Goal: Task Accomplishment & Management: Use online tool/utility

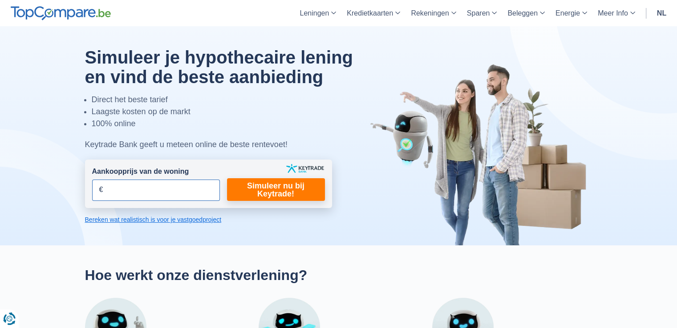
click at [179, 189] on input "Aankoopprijs van de woning" at bounding box center [156, 190] width 128 height 21
type input "300.000"
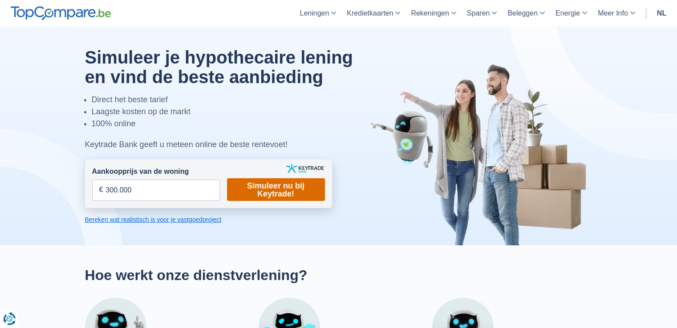
click at [251, 186] on link "Simuleer nu bij Keytrade!" at bounding box center [276, 189] width 98 height 23
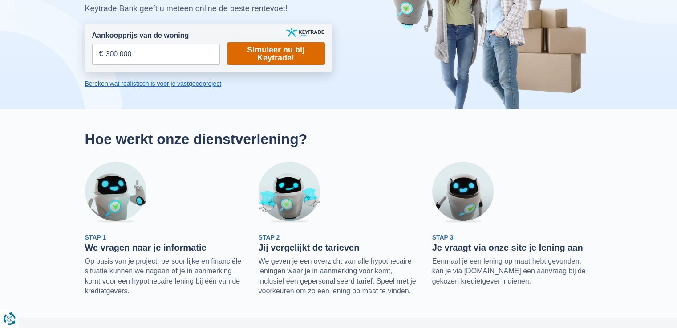
scroll to position [134, 0]
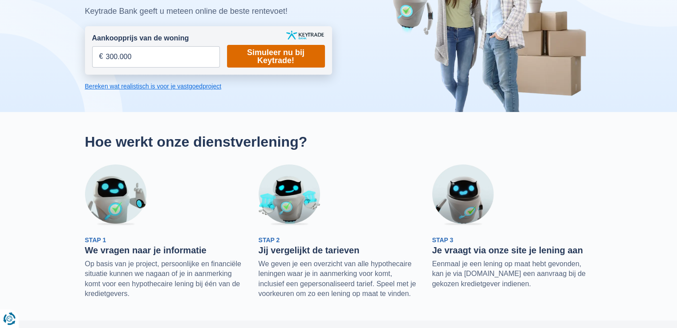
click at [289, 57] on link "Simuleer nu bij Keytrade!" at bounding box center [276, 56] width 98 height 23
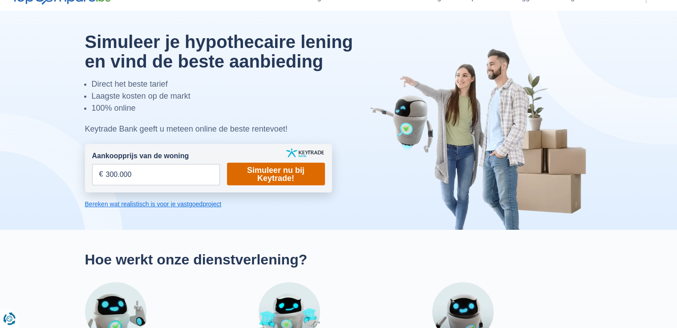
scroll to position [0, 0]
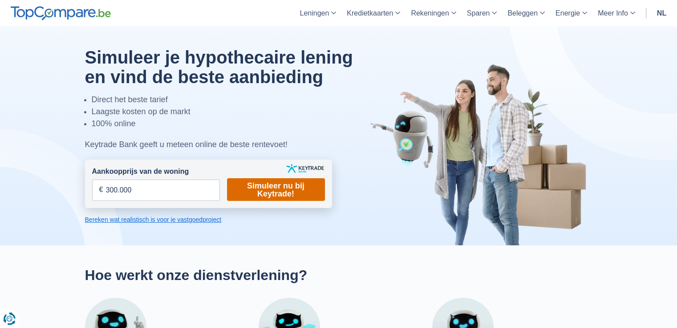
click at [264, 191] on link "Simuleer nu bij Keytrade!" at bounding box center [276, 189] width 98 height 23
click at [194, 225] on div at bounding box center [338, 135] width 521 height 219
click at [196, 220] on link "Bereken wat realistisch is voor je vastgoedproject" at bounding box center [208, 219] width 247 height 9
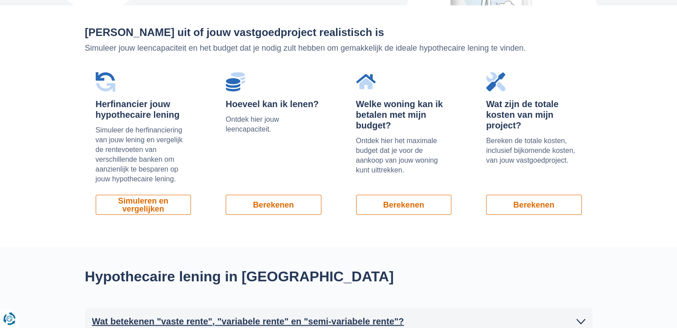
scroll to position [603, 0]
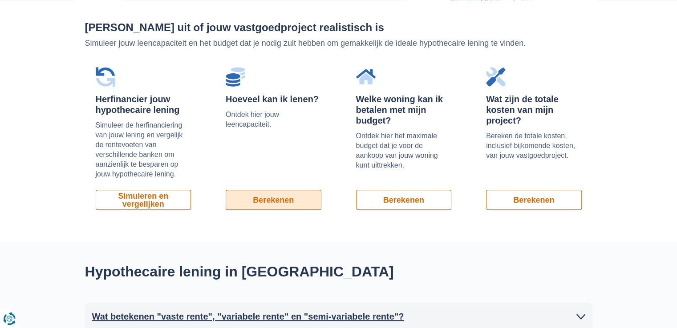
click at [285, 199] on link "Berekenen" at bounding box center [274, 200] width 96 height 20
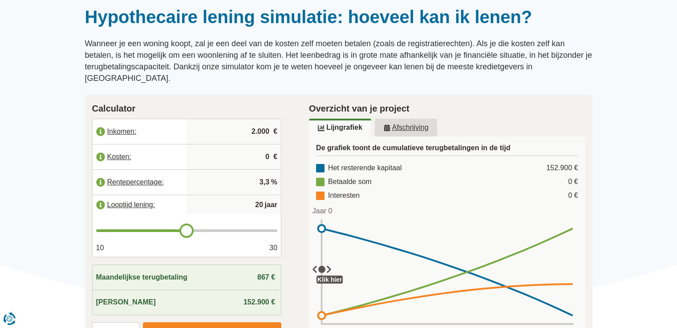
scroll to position [89, 0]
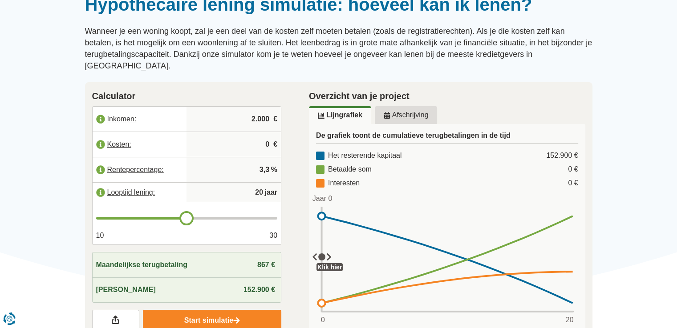
click at [262, 107] on input "2.000" at bounding box center [233, 119] width 87 height 24
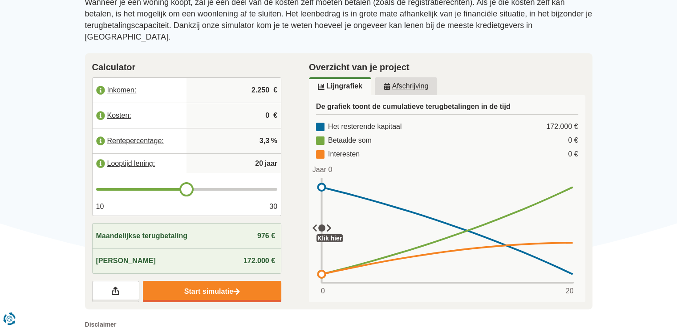
scroll to position [134, 0]
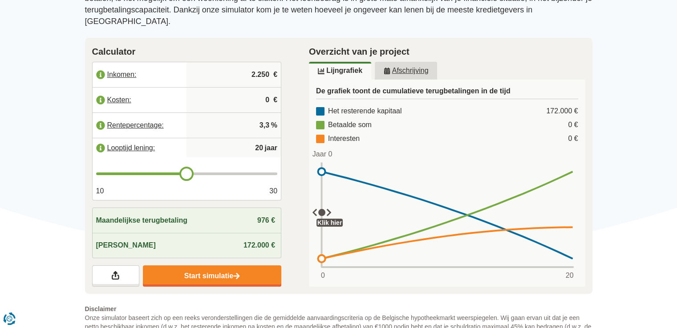
type input "2.250"
type input "21"
type input "22"
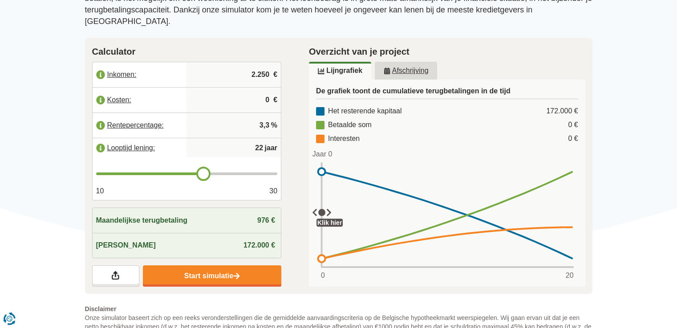
type input "23"
type input "24"
type input "25"
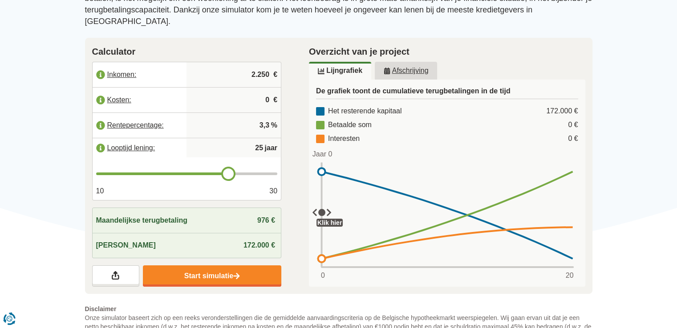
drag, startPoint x: 190, startPoint y: 163, endPoint x: 227, endPoint y: 163, distance: 36.9
type input "25"
click at [227, 173] on input "range" at bounding box center [187, 174] width 182 height 3
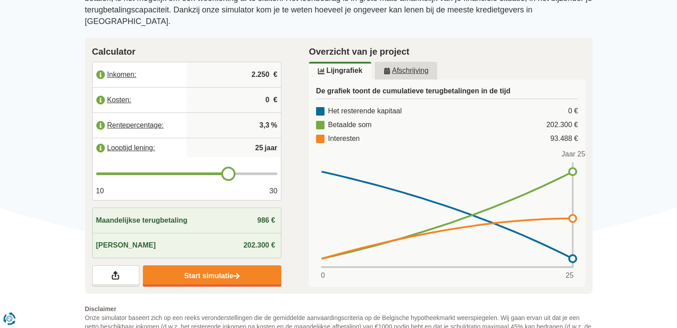
drag, startPoint x: 321, startPoint y: 194, endPoint x: 595, endPoint y: 216, distance: 275.0
click at [586, 223] on div "Overzicht van je project Lijngrafiek Afschrijving De grafiek toont de cumulatie…" at bounding box center [447, 166] width 304 height 256
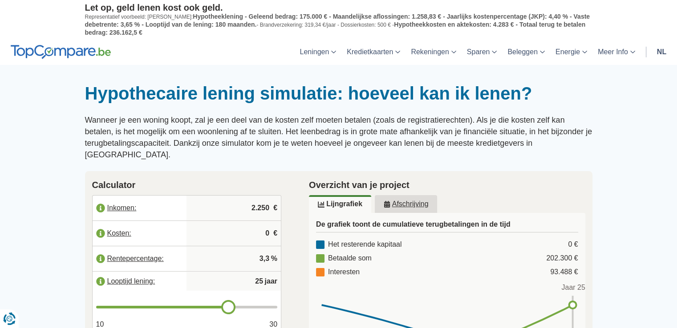
scroll to position [0, 0]
